Goal: Task Accomplishment & Management: Manage account settings

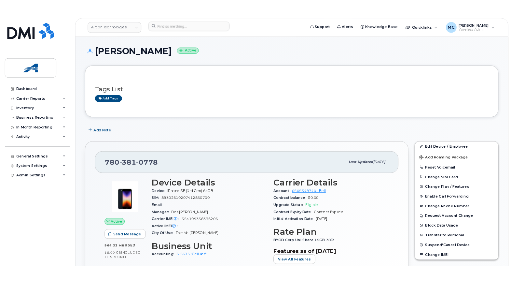
scroll to position [54, 0]
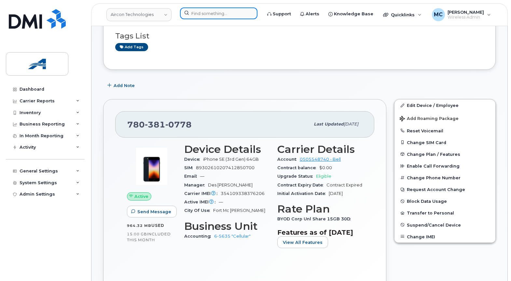
click at [203, 14] on input at bounding box center [218, 13] width 77 height 12
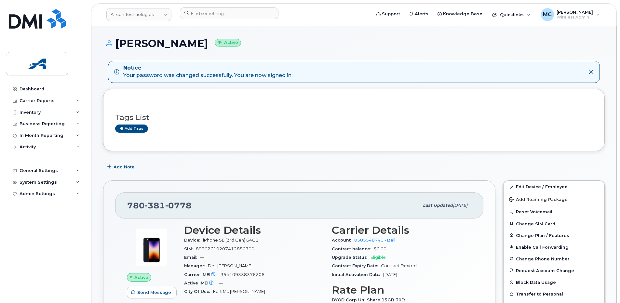
click at [328, 127] on div "Add tags" at bounding box center [351, 129] width 472 height 8
click at [200, 11] on input at bounding box center [229, 13] width 99 height 12
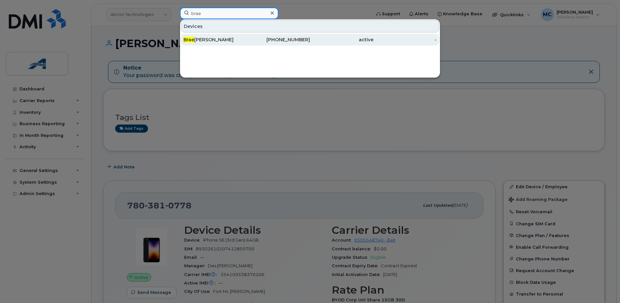
type input "brae"
click at [275, 42] on div "780-381-7271" at bounding box center [278, 39] width 63 height 7
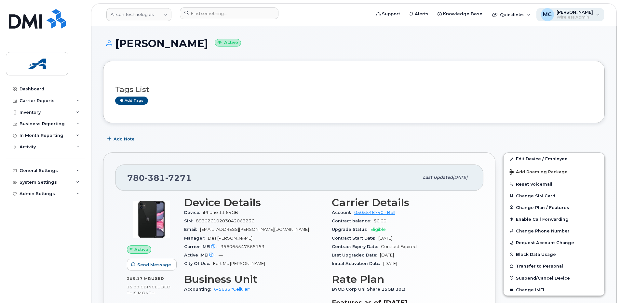
click at [590, 18] on span "Wireless Admin" at bounding box center [575, 17] width 36 height 5
click at [32, 193] on div "Admin Settings" at bounding box center [37, 193] width 35 height 5
click at [42, 216] on div "Integrations" at bounding box center [36, 218] width 28 height 6
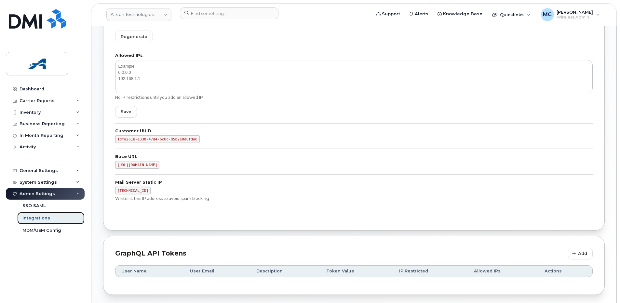
scroll to position [143, 0]
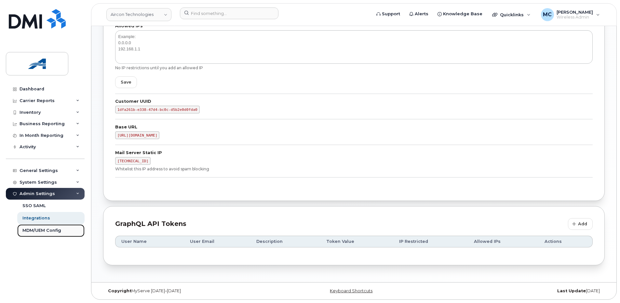
click at [39, 230] on div "MDM/UEM Config" at bounding box center [41, 231] width 39 height 6
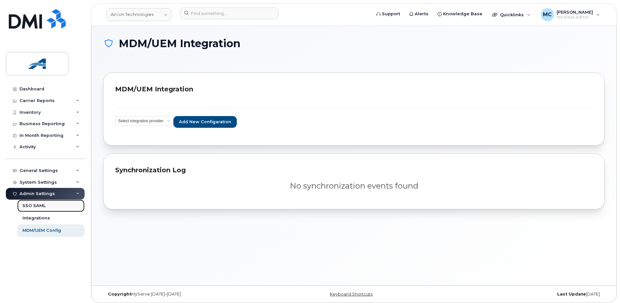
click at [36, 207] on div "SSO SAML" at bounding box center [33, 206] width 23 height 6
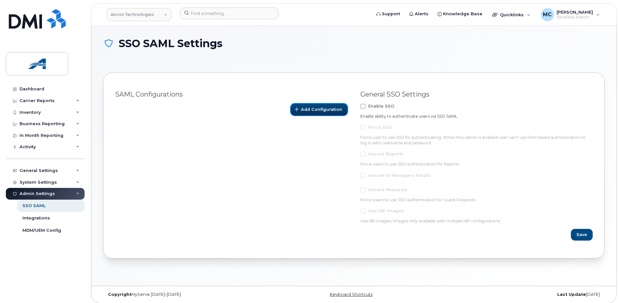
click at [330, 111] on span "Add Configuration" at bounding box center [321, 109] width 41 height 6
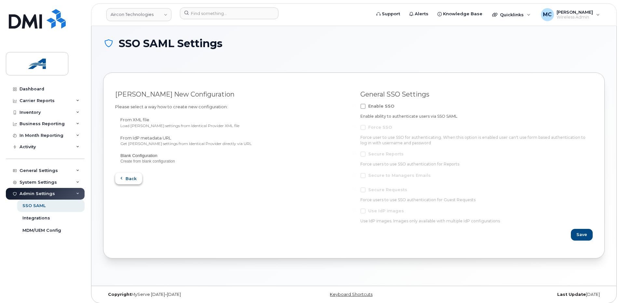
click at [130, 177] on span "Back" at bounding box center [131, 179] width 11 height 6
